Goal: Transaction & Acquisition: Purchase product/service

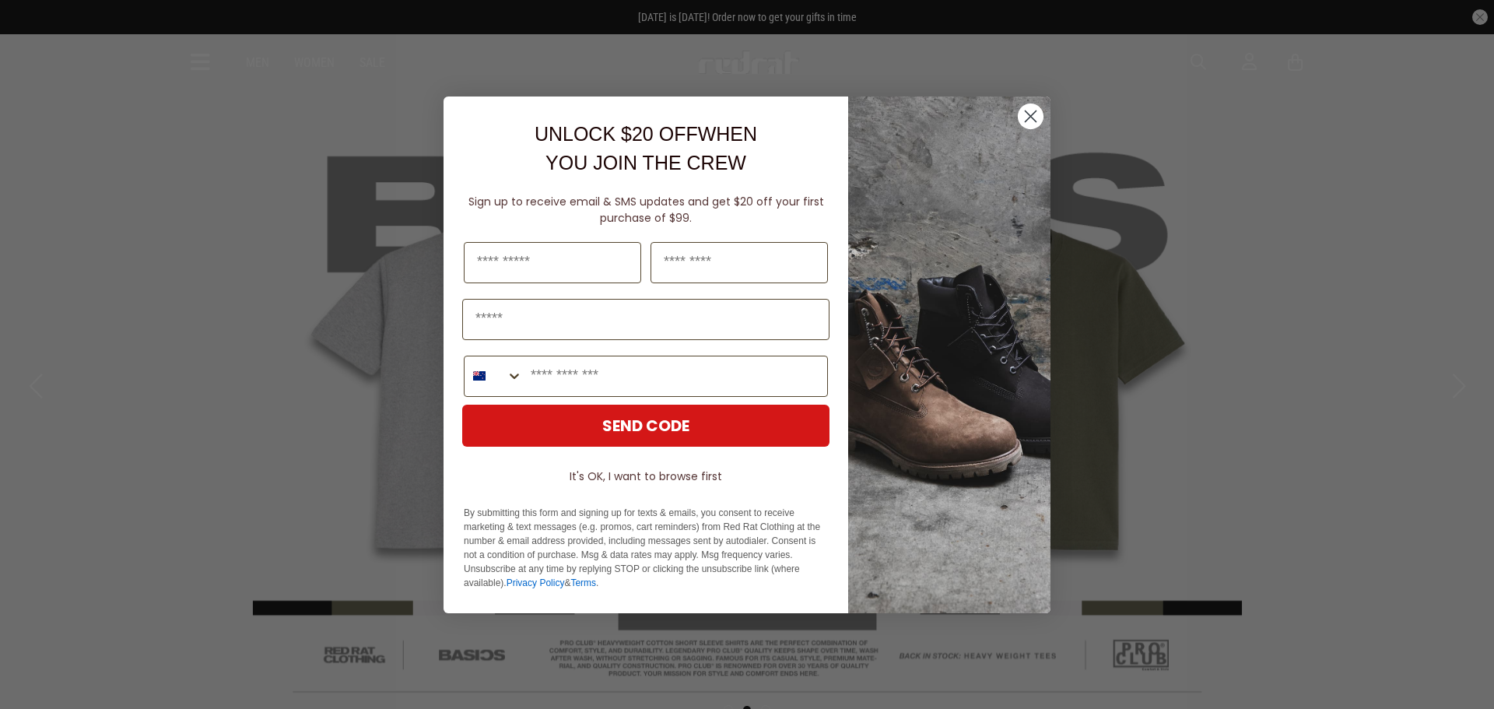
click at [1024, 111] on circle "Close dialog" at bounding box center [1031, 116] width 26 height 26
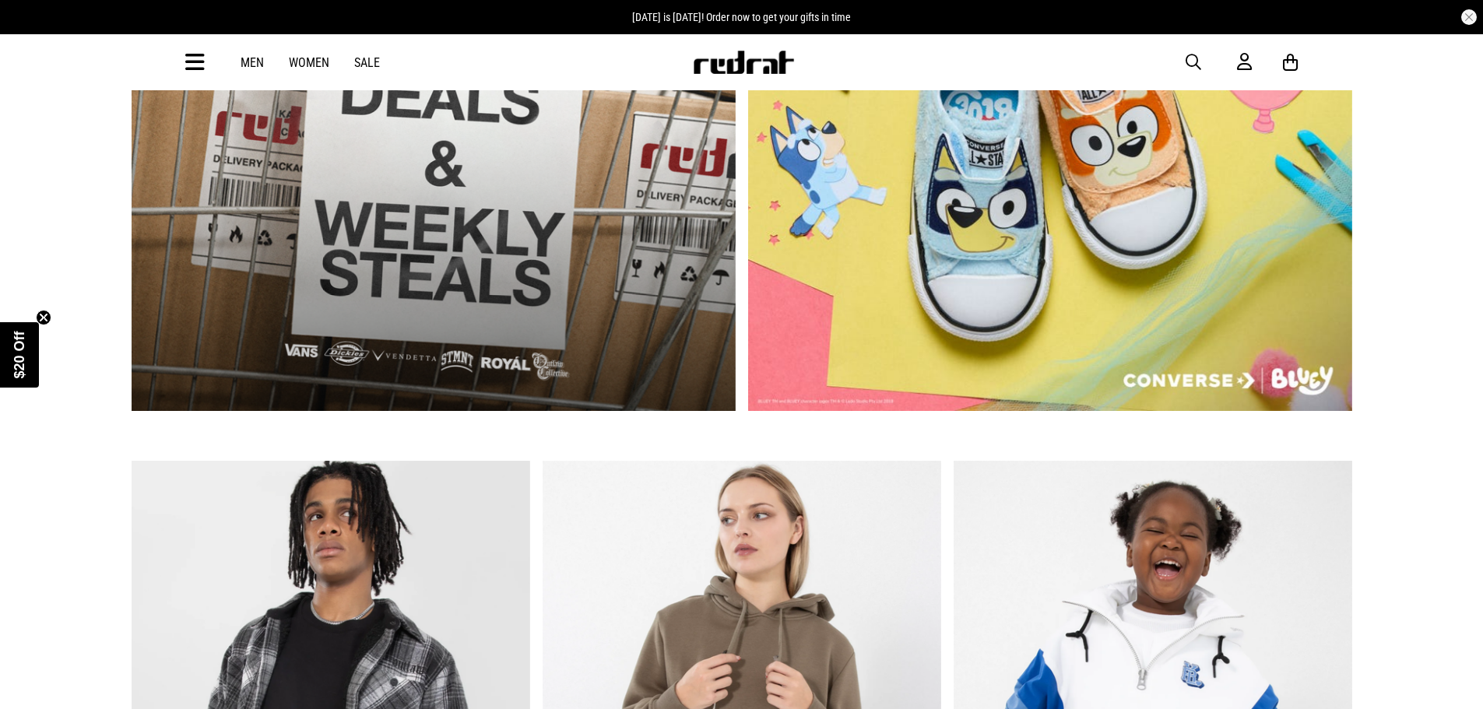
scroll to position [1090, 0]
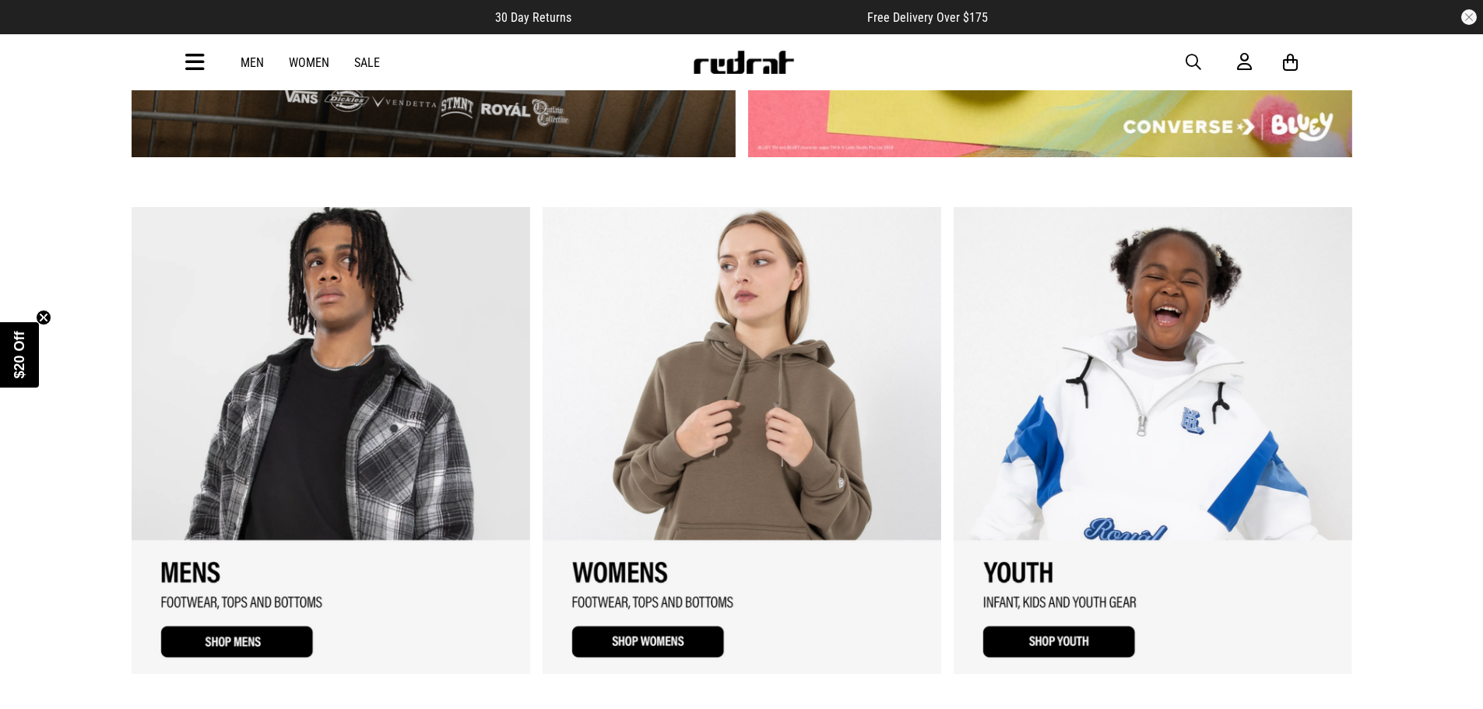
click at [250, 626] on link "1 / 3" at bounding box center [331, 440] width 398 height 467
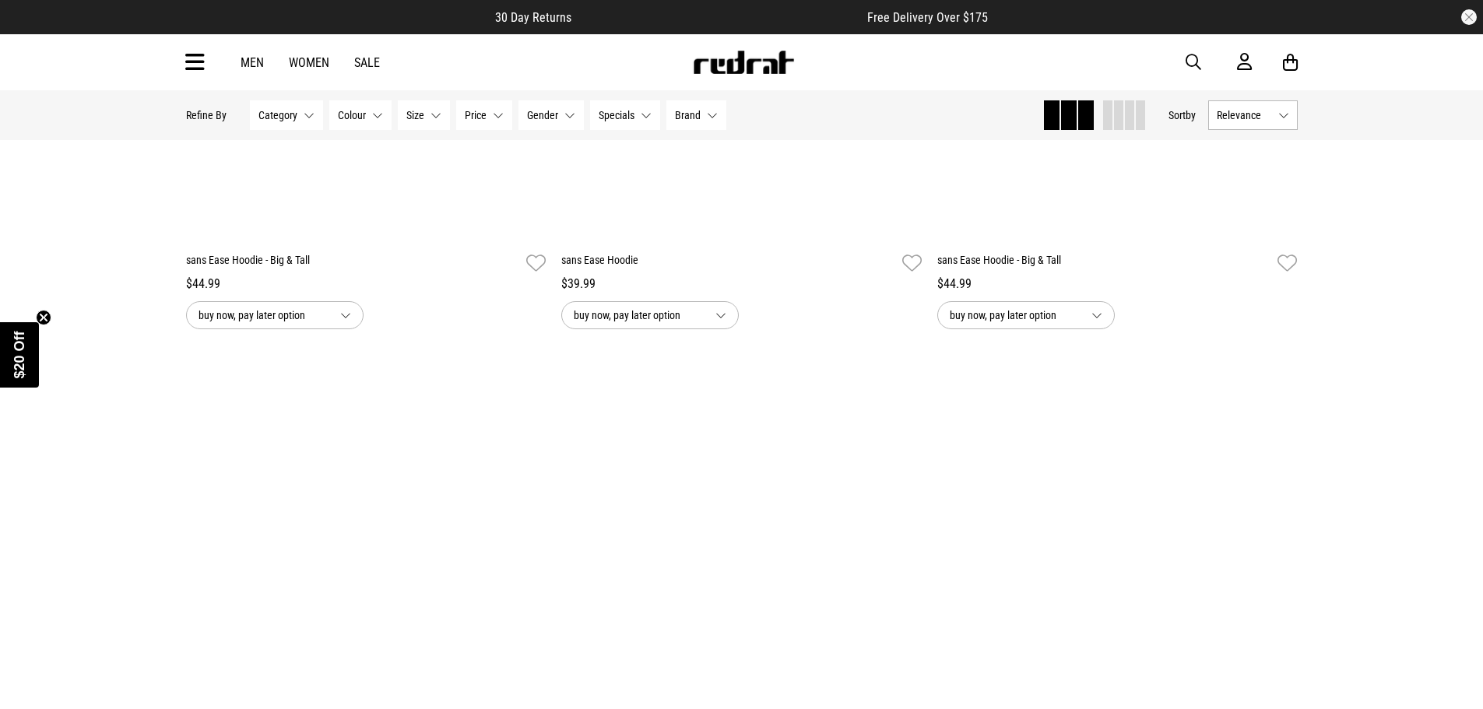
scroll to position [4125, 0]
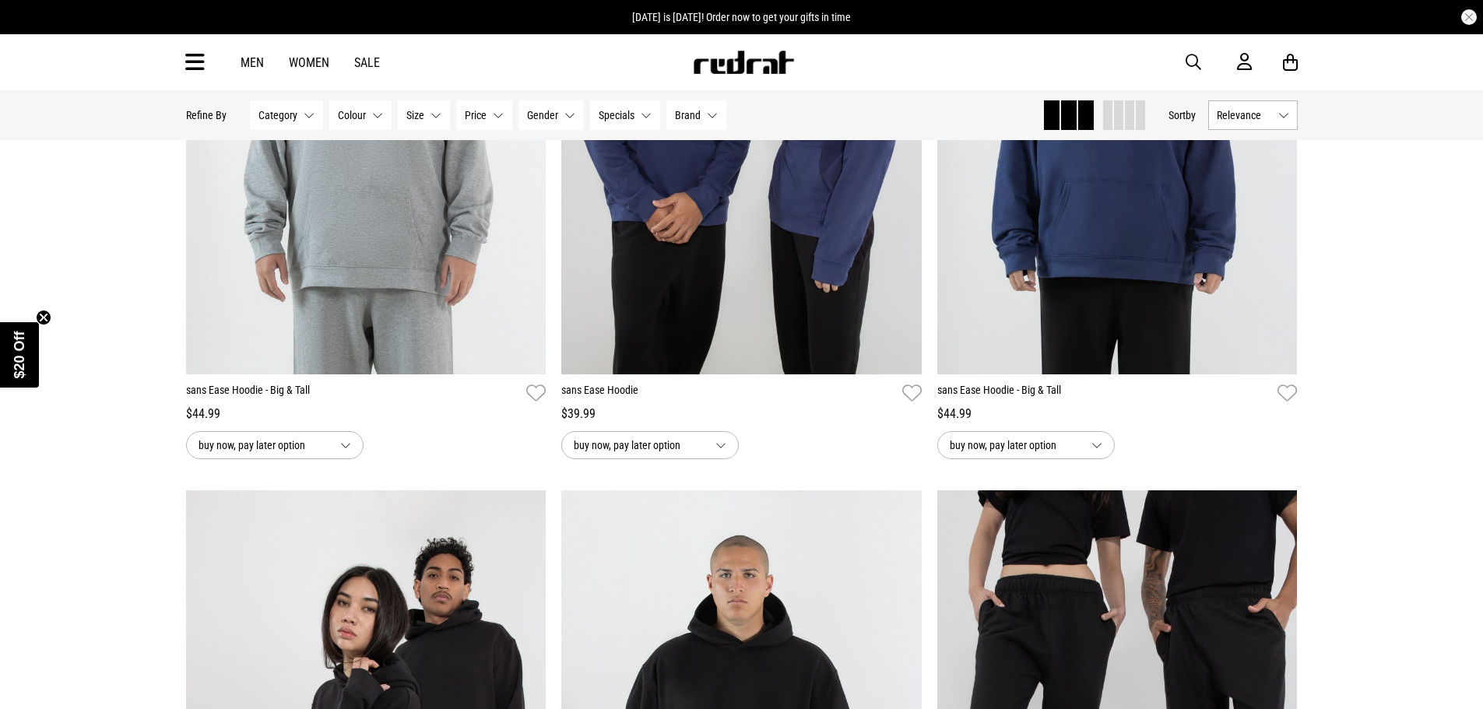
click at [257, 61] on link "Men" at bounding box center [251, 62] width 23 height 15
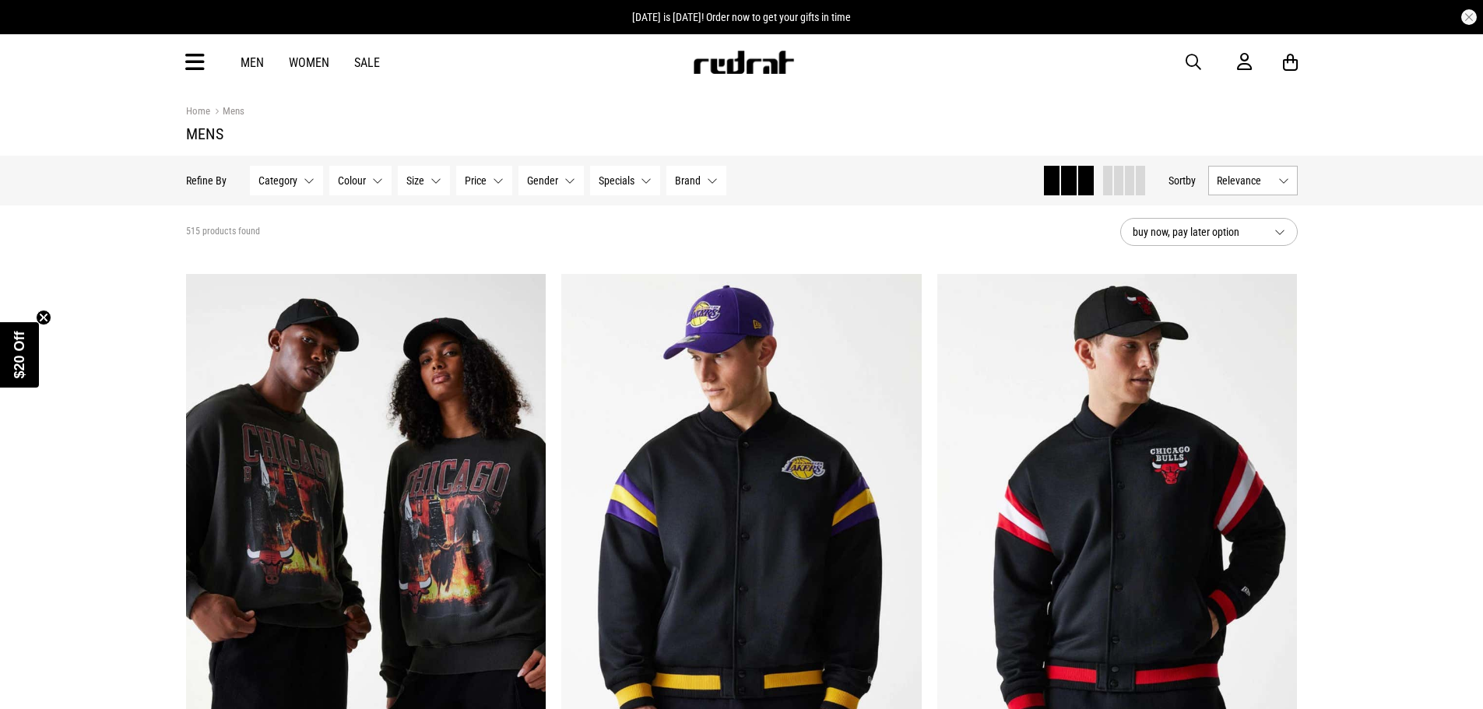
click at [1258, 228] on span "buy now, pay later option" at bounding box center [1196, 232] width 129 height 19
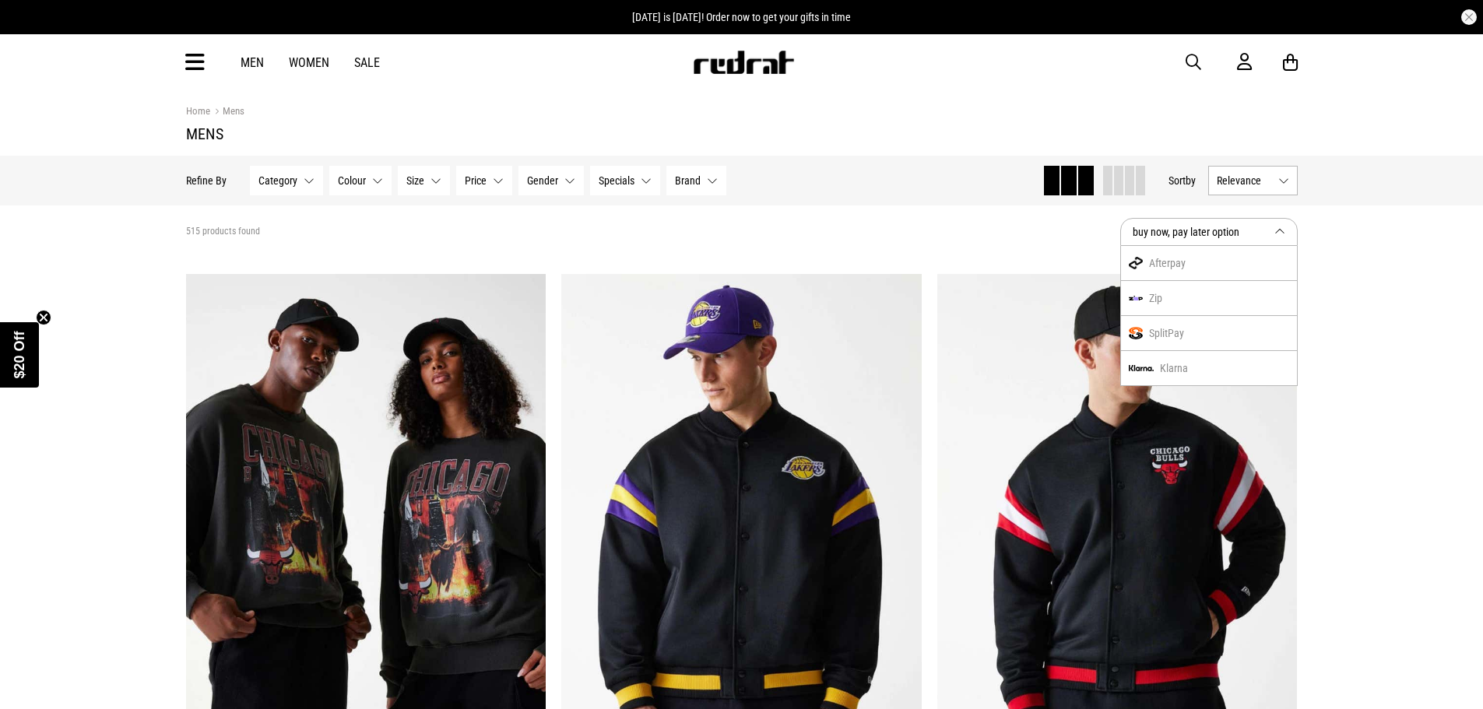
click at [420, 174] on button "Size None selected" at bounding box center [424, 181] width 52 height 30
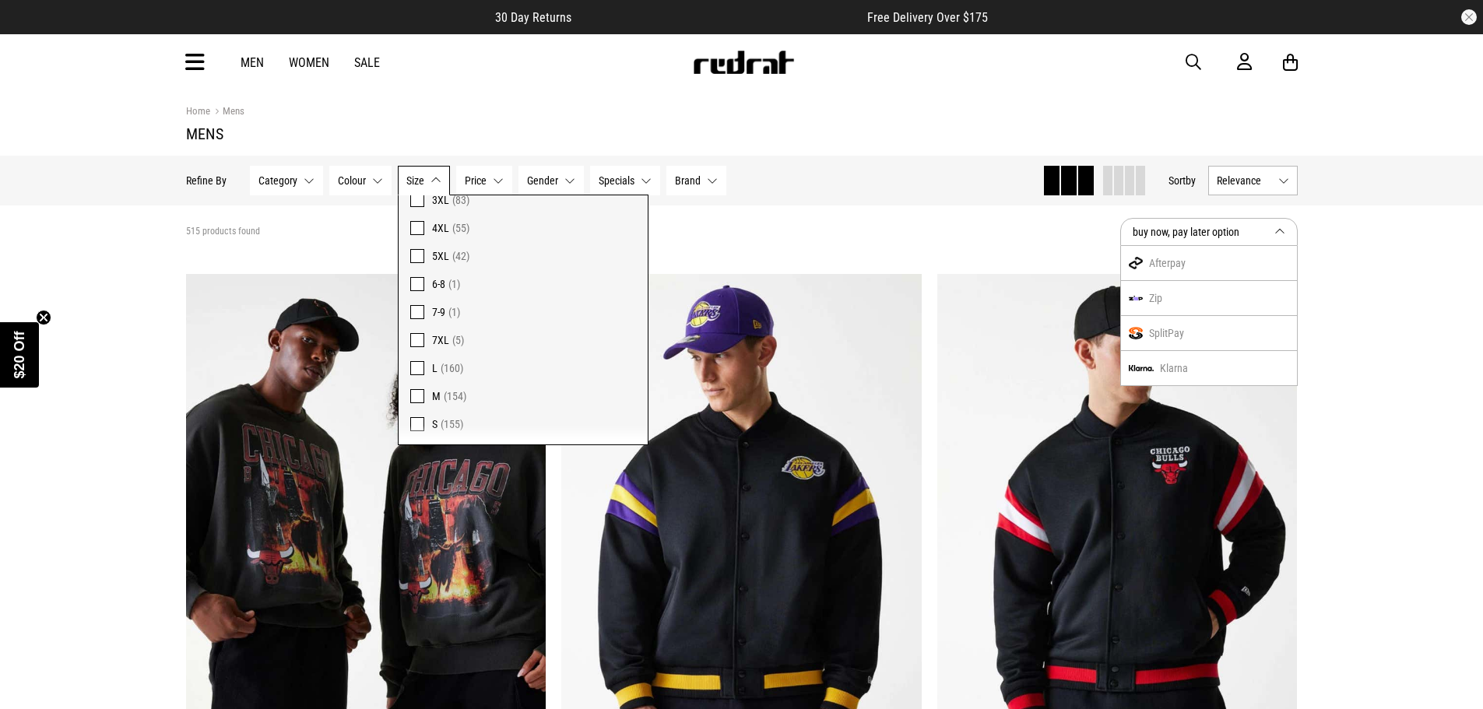
scroll to position [1068, 0]
click at [415, 396] on span at bounding box center [417, 395] width 14 height 14
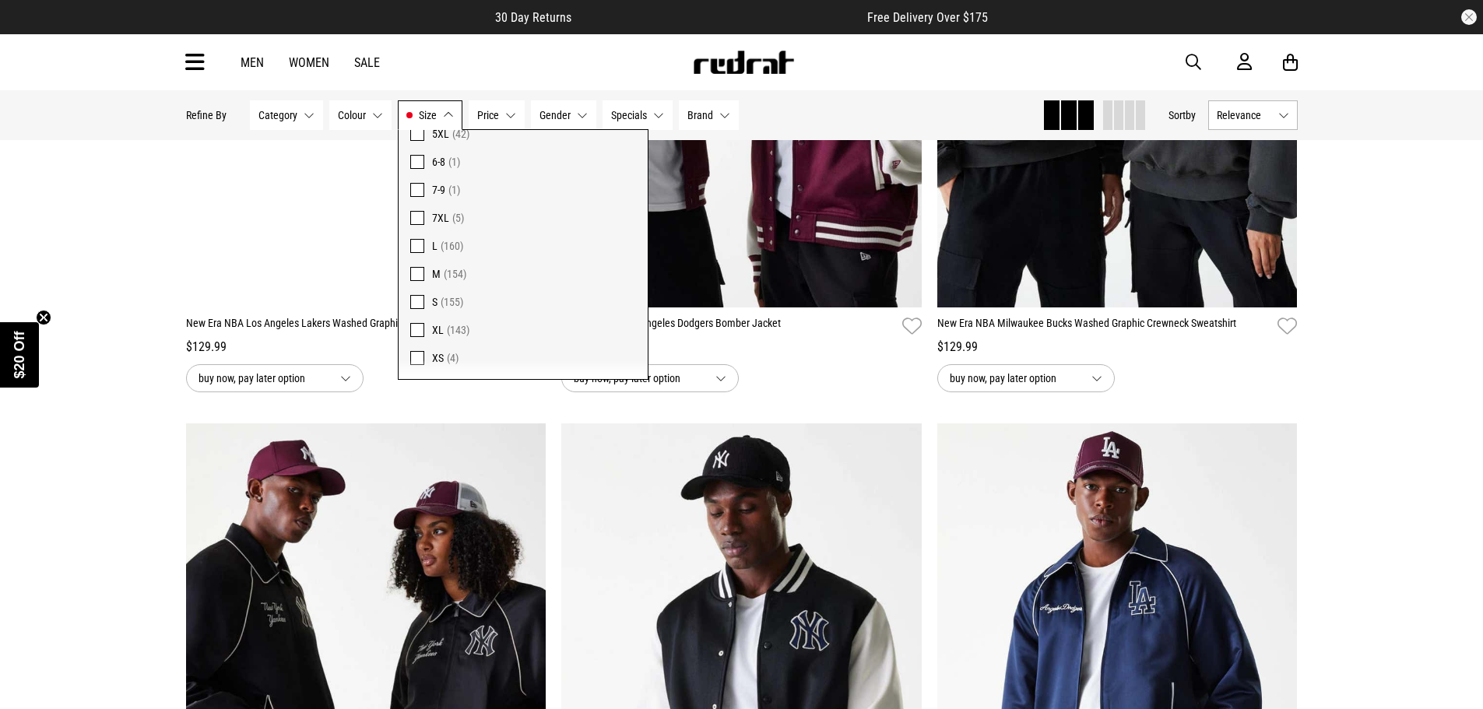
scroll to position [1128, 0]
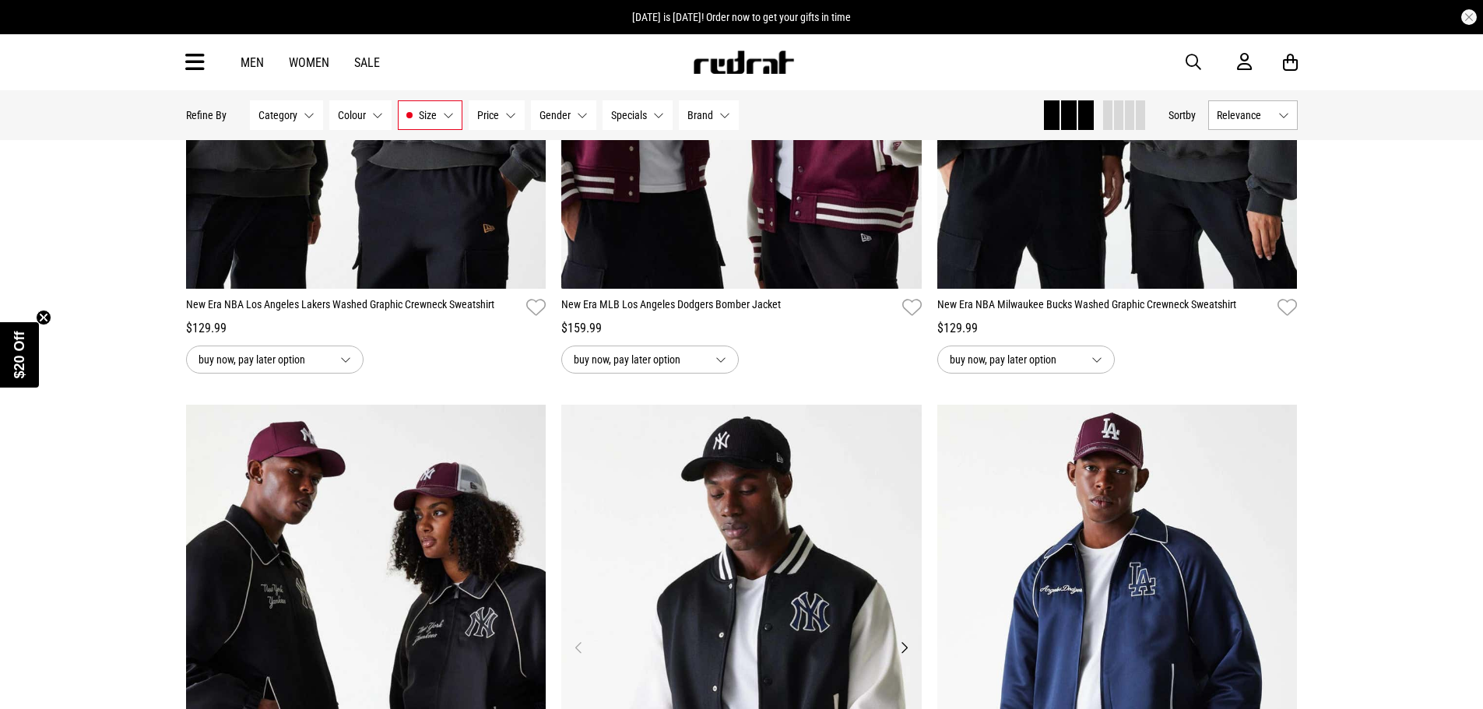
scroll to position [1051, 0]
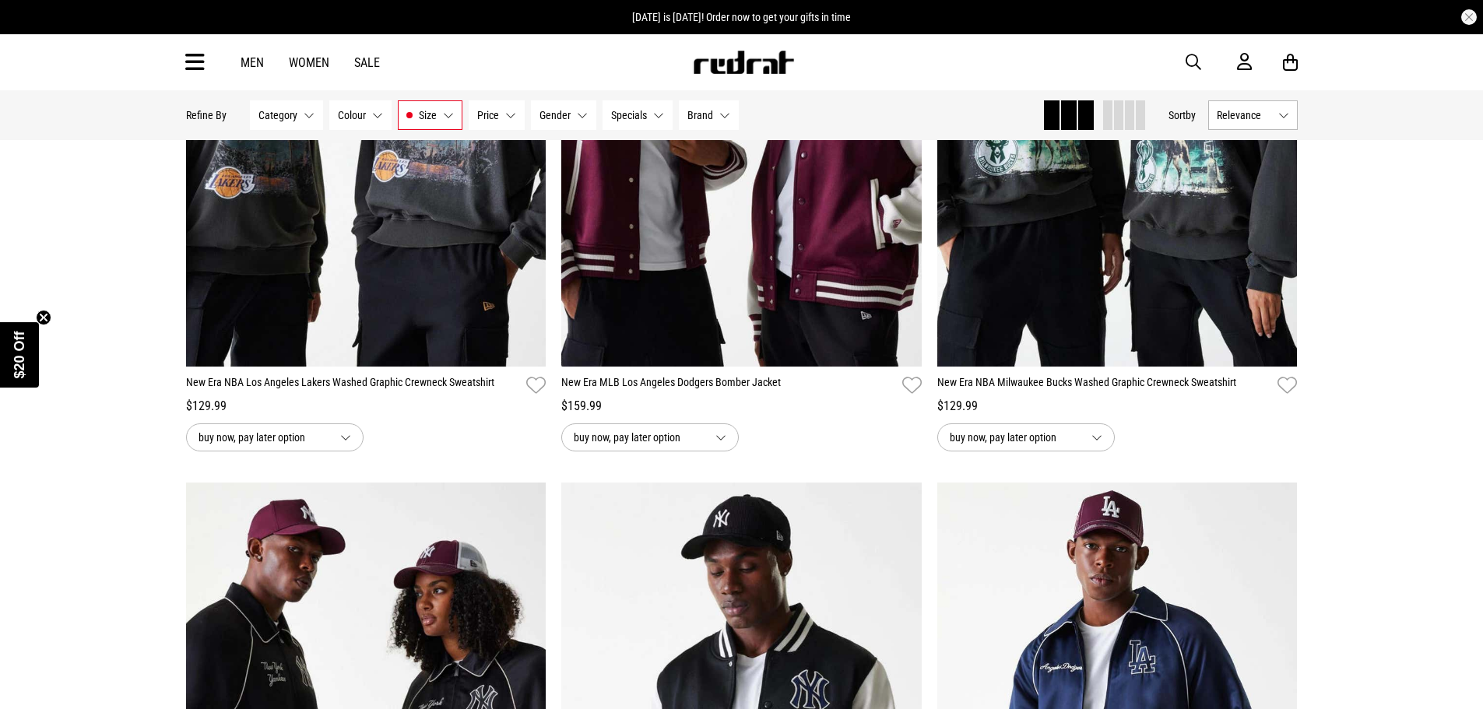
click at [1258, 116] on span "Relevance" at bounding box center [1243, 115] width 55 height 12
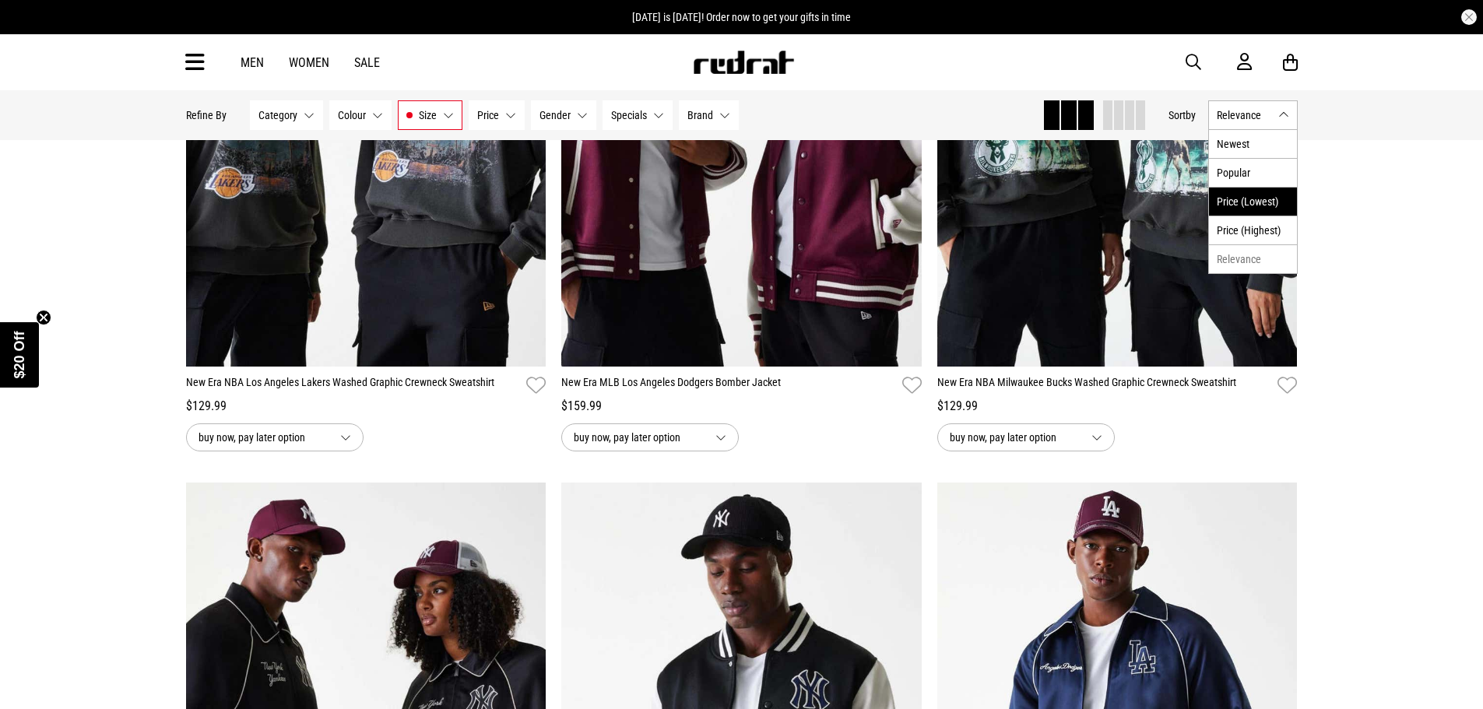
click at [1261, 194] on li "Price (Lowest)" at bounding box center [1253, 201] width 88 height 29
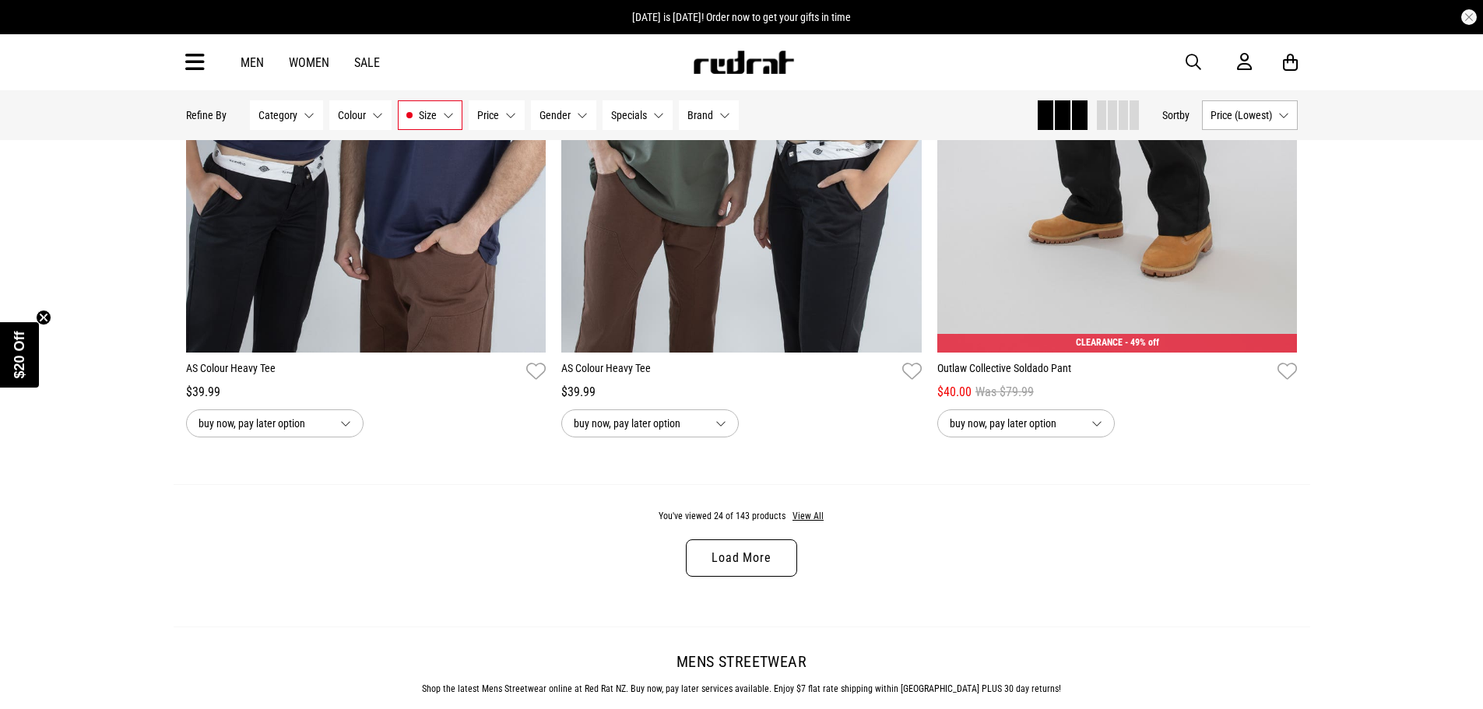
scroll to position [5020, 0]
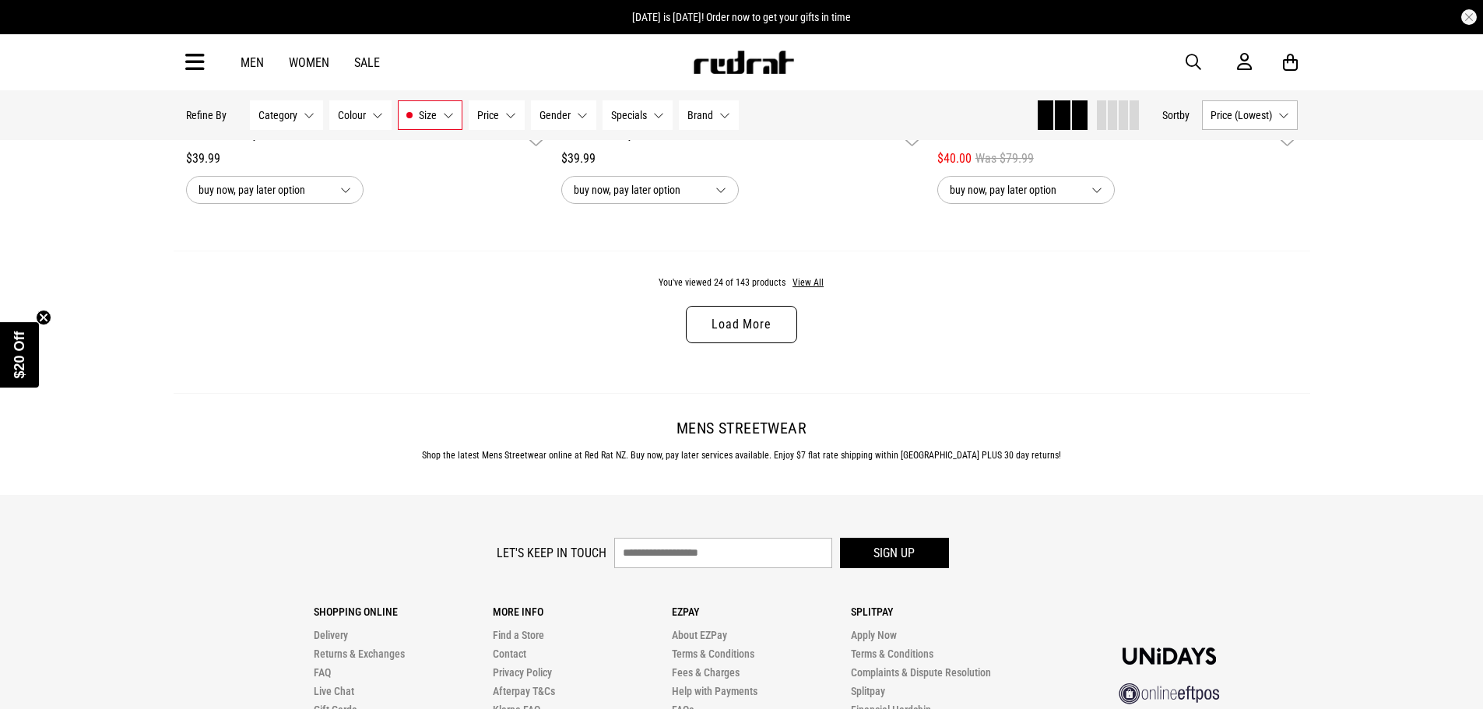
click at [729, 321] on link "Load More" at bounding box center [741, 324] width 111 height 37
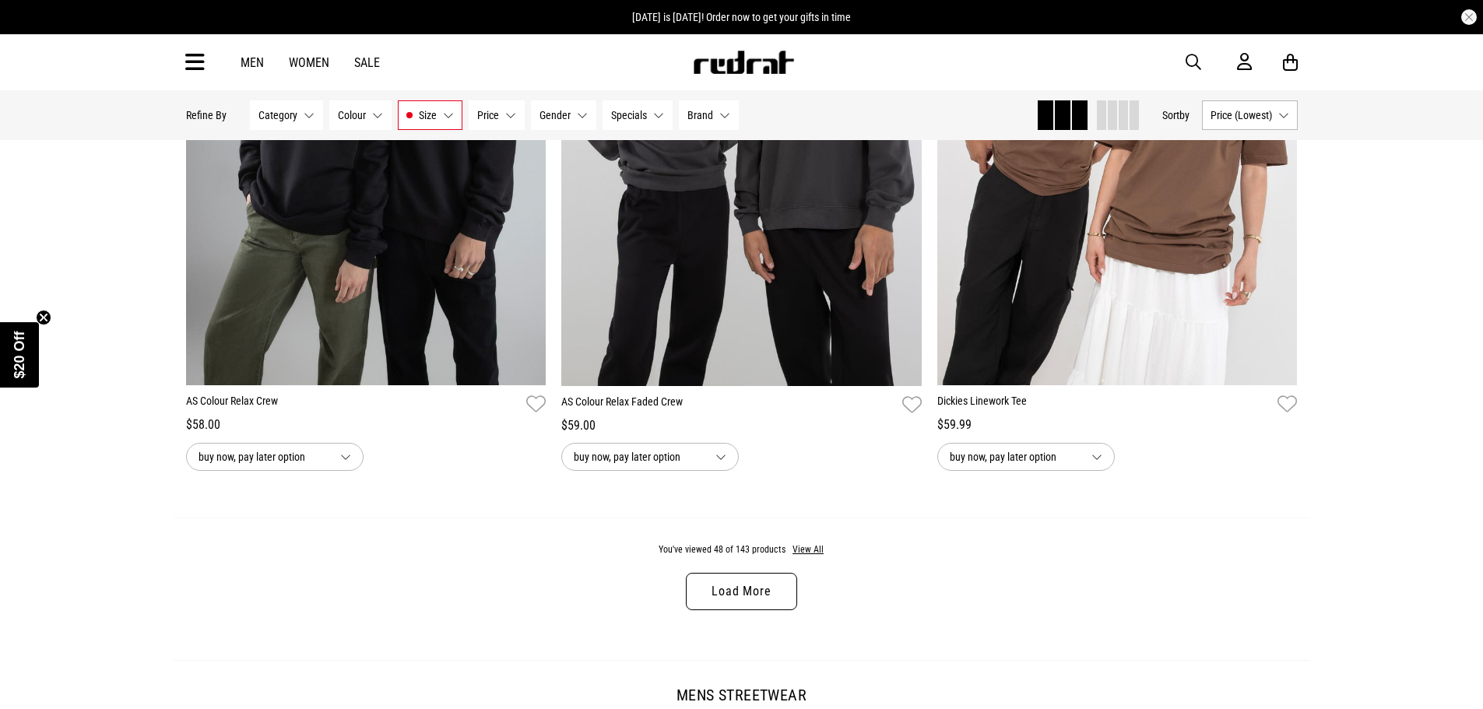
scroll to position [9844, 0]
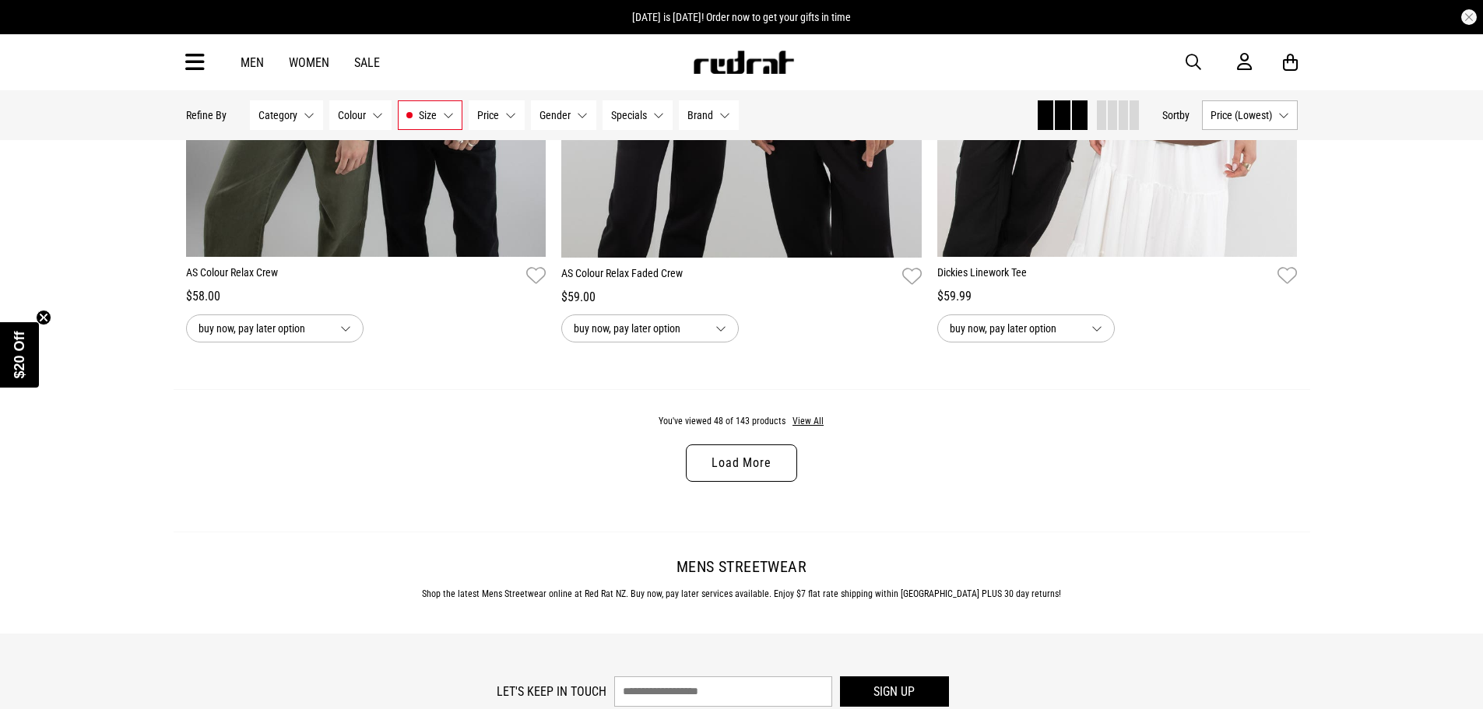
click at [728, 474] on link "Load More" at bounding box center [741, 462] width 111 height 37
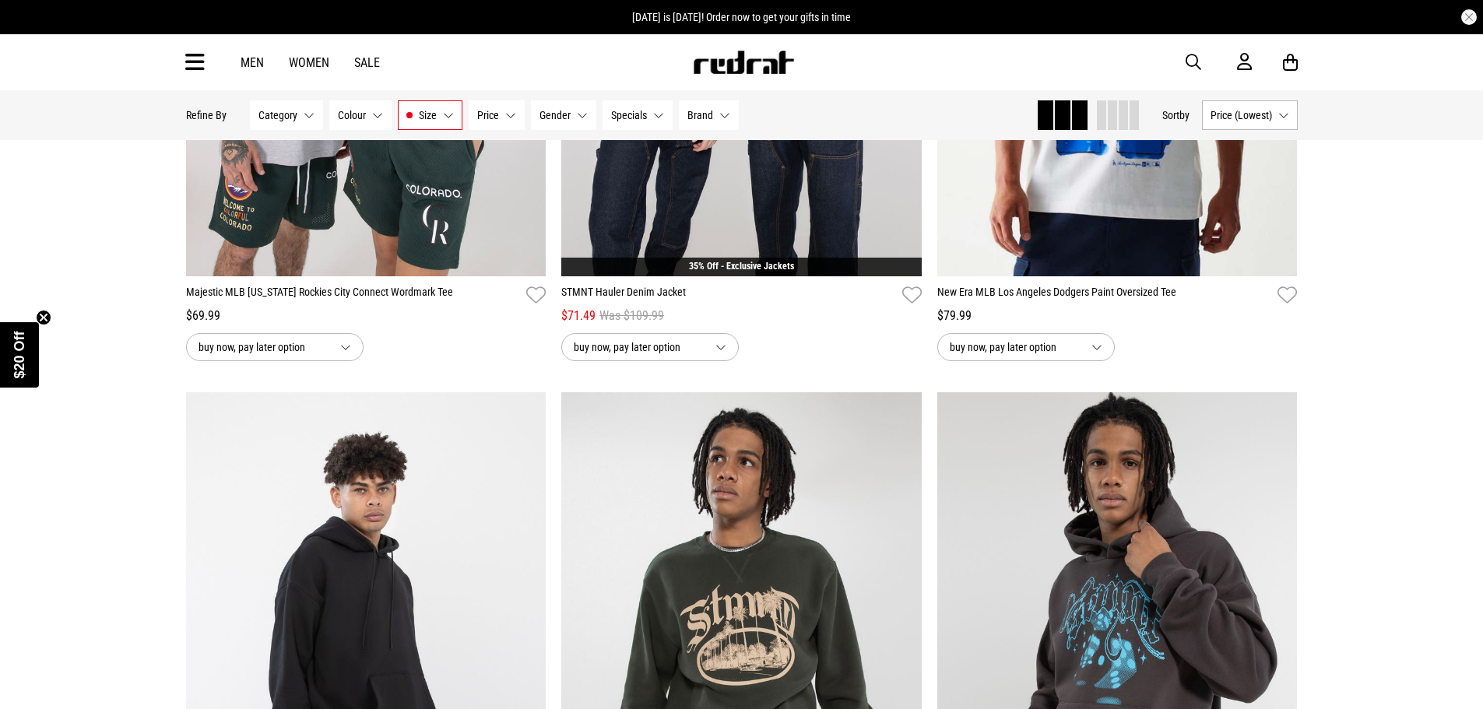
scroll to position [14202, 0]
